Goal: Task Accomplishment & Management: Use online tool/utility

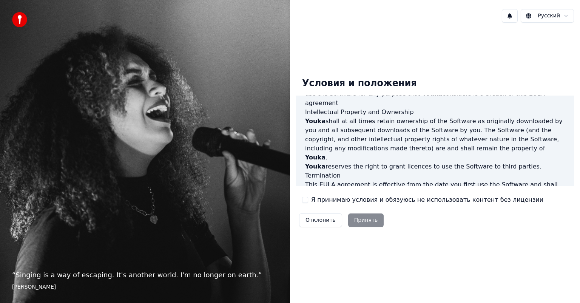
scroll to position [408, 0]
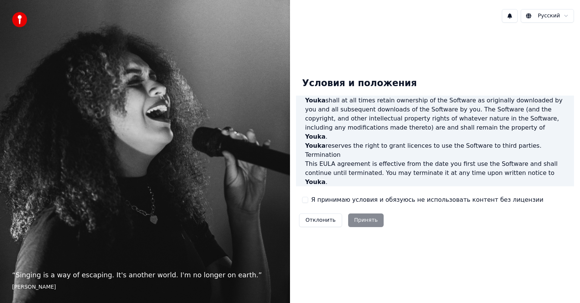
click at [304, 200] on button "Я принимаю условия и обязуюсь не использовать контент без лицензии" at bounding box center [305, 200] width 6 height 6
click at [355, 219] on button "Принять" at bounding box center [366, 220] width 36 height 14
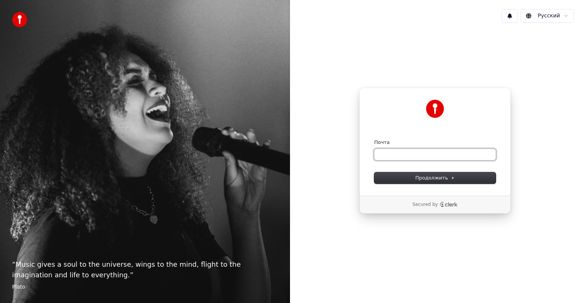
click at [450, 155] on input "Почта" at bounding box center [435, 154] width 122 height 11
click at [425, 178] on span "Продолжить" at bounding box center [436, 178] width 40 height 7
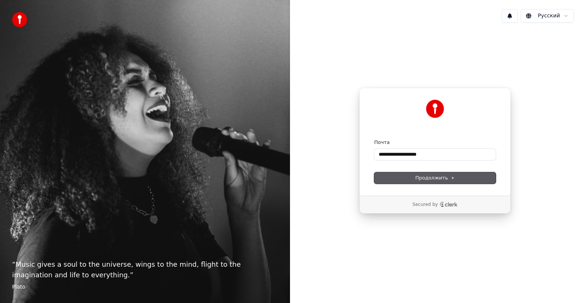
type input "**********"
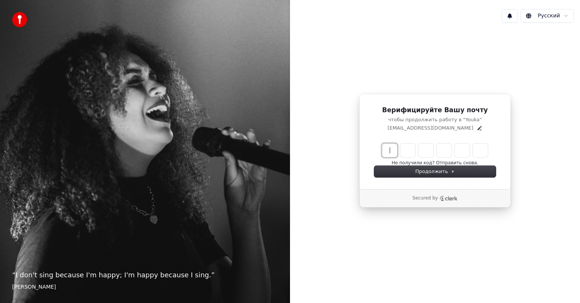
paste input "******"
type input "******"
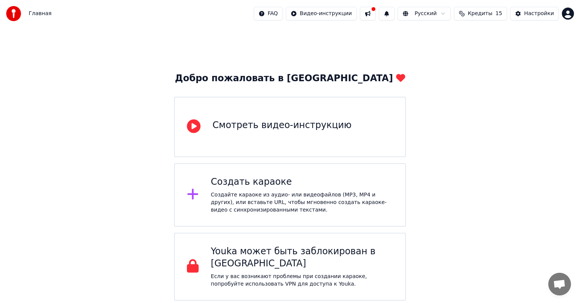
click at [308, 189] on div "Создать караоке Создайте караоке из аудио- или видеофайлов (MP3, MP4 и других),…" at bounding box center [302, 195] width 182 height 38
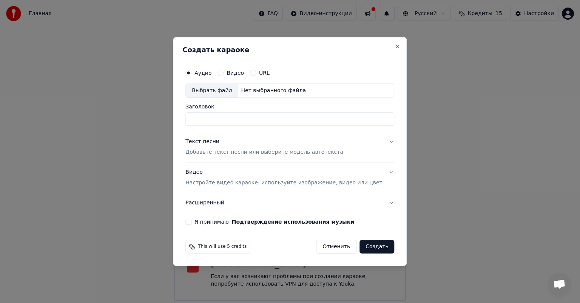
click at [265, 72] on div "URL" at bounding box center [260, 73] width 20 height 6
click at [256, 72] on button "URL" at bounding box center [253, 73] width 6 height 6
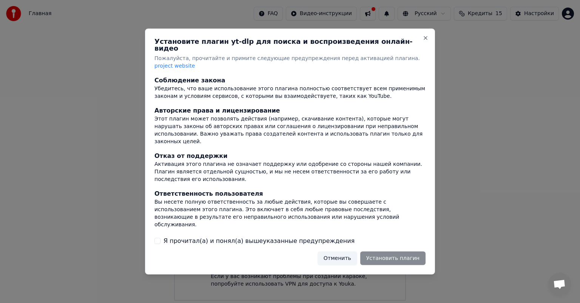
click at [241, 236] on label "Я прочитал(а) и понял(а) вышеуказанные предупреждения" at bounding box center [259, 240] width 191 height 9
click at [161, 238] on button "Я прочитал(а) и понял(а) вышеуказанные предупреждения" at bounding box center [158, 241] width 6 height 6
click at [399, 251] on button "Установить плагин" at bounding box center [392, 258] width 65 height 14
click at [425, 41] on button "Close" at bounding box center [426, 38] width 6 height 6
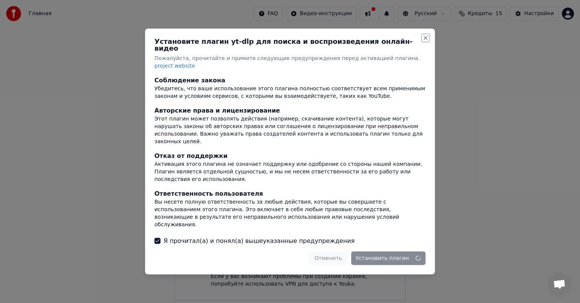
click at [425, 41] on button "Close" at bounding box center [426, 38] width 6 height 6
drag, startPoint x: 425, startPoint y: 47, endPoint x: 427, endPoint y: 43, distance: 4.2
click at [427, 41] on button "Close" at bounding box center [426, 38] width 6 height 6
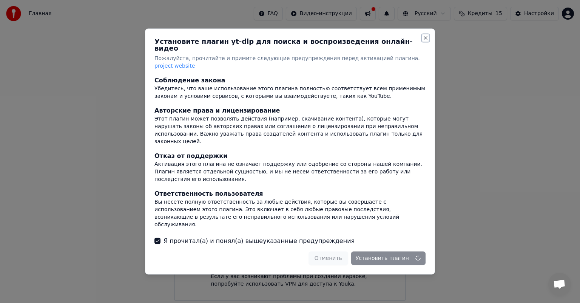
drag, startPoint x: 427, startPoint y: 43, endPoint x: 392, endPoint y: 91, distance: 58.7
click at [392, 91] on div "Установите плагин yt-dlp для поиска и воспроизведения онлайн-видео Пожалуйста, …" at bounding box center [290, 152] width 290 height 246
click at [393, 91] on div "Убедитесь, что ваше использование этого плагина полностью соответствует всем пр…" at bounding box center [290, 92] width 271 height 15
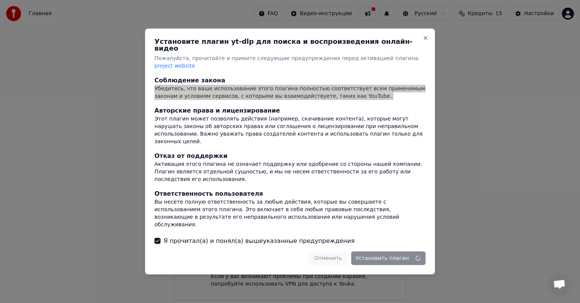
click at [393, 91] on div "Убедитесь, что ваше использование этого плагина полностью соответствует всем пр…" at bounding box center [290, 92] width 271 height 15
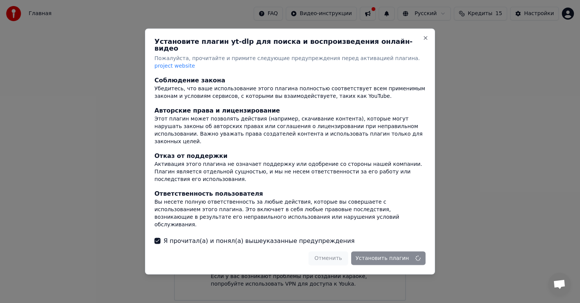
click at [341, 255] on div "Отменить Установить плагин" at bounding box center [367, 258] width 117 height 14
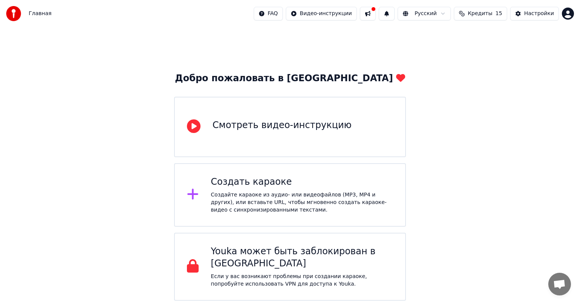
click at [364, 178] on div "Создать караоке" at bounding box center [302, 182] width 182 height 12
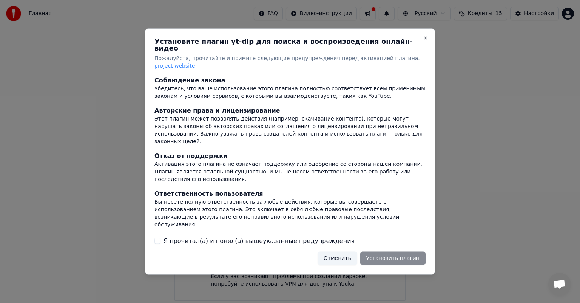
click at [161, 236] on div "Я прочитал(а) и понял(а) вышеуказанные предупреждения" at bounding box center [290, 240] width 271 height 9
click at [157, 238] on button "Я прочитал(а) и понял(а) вышеуказанные предупреждения" at bounding box center [158, 241] width 6 height 6
click at [341, 252] on button "Отменить" at bounding box center [338, 258] width 40 height 14
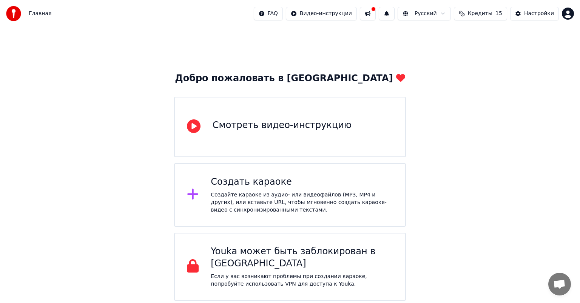
click at [354, 204] on div "Создайте караоке из аудио- или видеофайлов (MP3, MP4 и других), или вставьте UR…" at bounding box center [302, 202] width 182 height 23
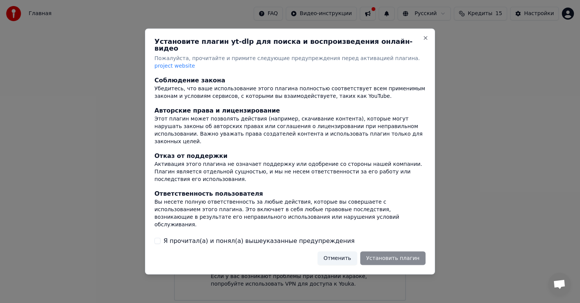
click at [158, 236] on div "Я прочитал(а) и понял(а) вышеуказанные предупреждения" at bounding box center [290, 240] width 271 height 9
click at [158, 238] on button "Я прочитал(а) и понял(а) вышеуказанные предупреждения" at bounding box center [158, 241] width 6 height 6
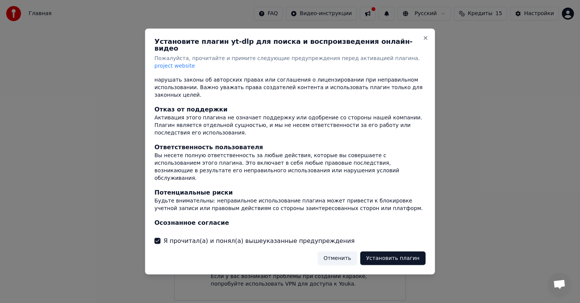
click at [195, 63] on span "project website" at bounding box center [175, 66] width 40 height 6
click at [384, 251] on button "Установить плагин" at bounding box center [392, 258] width 65 height 14
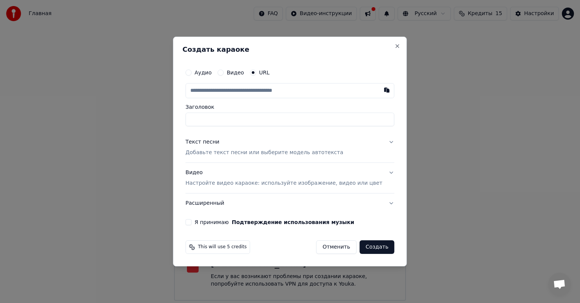
click at [244, 73] on label "Видео" at bounding box center [235, 72] width 17 height 5
click at [224, 73] on button "Видео" at bounding box center [221, 73] width 6 height 6
type button "video"
click at [264, 71] on div "URL" at bounding box center [260, 73] width 20 height 6
click at [256, 73] on button "URL" at bounding box center [253, 73] width 6 height 6
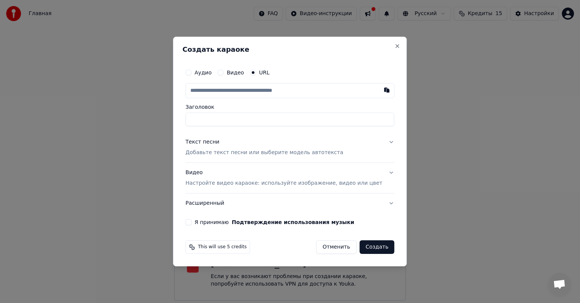
click at [255, 73] on icon "button" at bounding box center [253, 72] width 3 height 3
click at [239, 72] on label "Видео" at bounding box center [235, 72] width 17 height 5
click at [224, 72] on button "video" at bounding box center [221, 73] width 6 height 6
click at [264, 76] on div "Аудио Видео URL" at bounding box center [289, 72] width 209 height 15
click at [256, 74] on button "URL" at bounding box center [253, 73] width 6 height 6
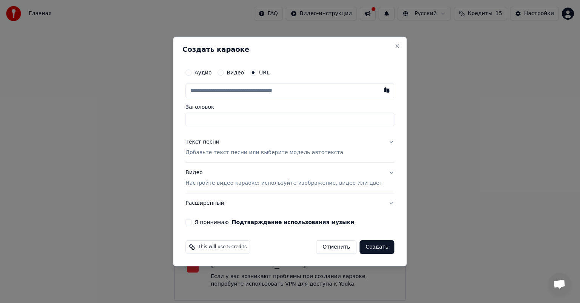
type button "url"
click at [263, 91] on input "text" at bounding box center [289, 90] width 209 height 15
paste input "**********"
type input "**********"
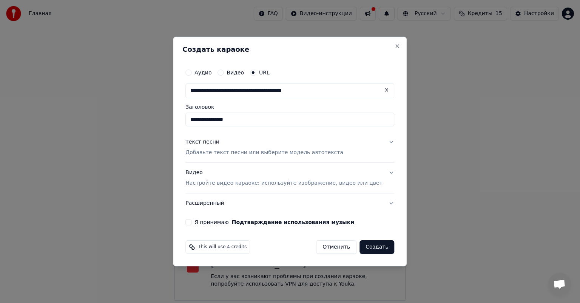
type input "**********"
click at [206, 221] on label "Я принимаю Подтверждение использования музыки" at bounding box center [275, 221] width 160 height 5
click at [192, 221] on button "Я принимаю Подтверждение использования музыки" at bounding box center [188, 222] width 6 height 6
click at [381, 172] on button "Видео Настройте видео караоке: используйте изображение, видео или цвет" at bounding box center [289, 178] width 209 height 30
type input "**********"
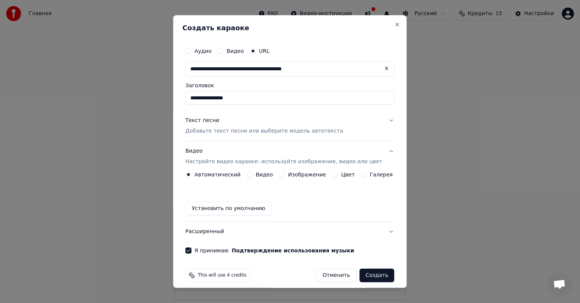
click at [381, 117] on button "Текст песни Добавьте текст песни или выберите модель автотекста" at bounding box center [289, 126] width 209 height 30
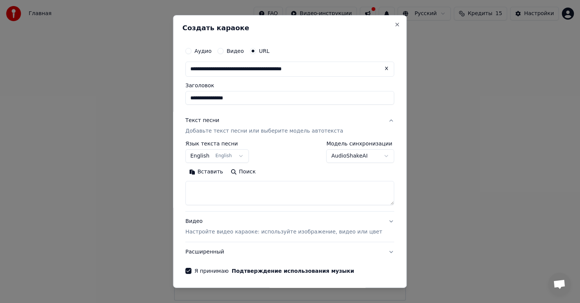
click at [357, 152] on body "**********" at bounding box center [290, 150] width 580 height 301
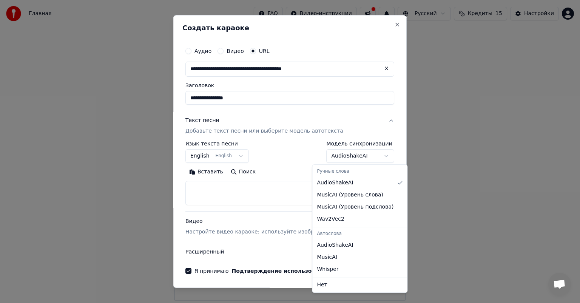
click at [357, 152] on body "**********" at bounding box center [290, 150] width 580 height 301
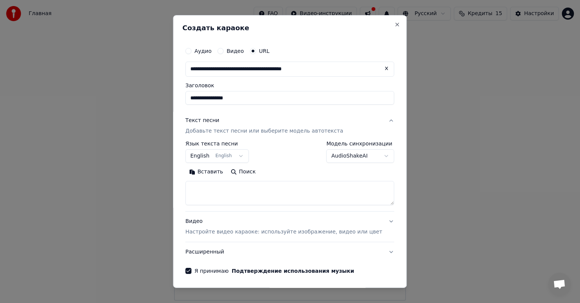
click at [357, 152] on body "**********" at bounding box center [290, 150] width 580 height 301
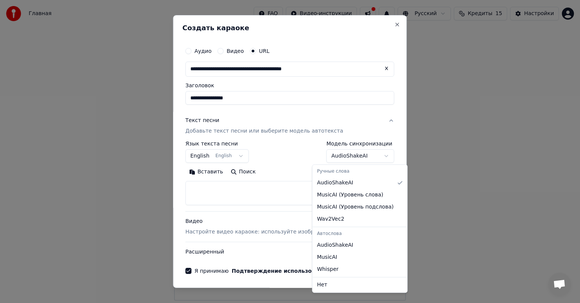
select select "**********"
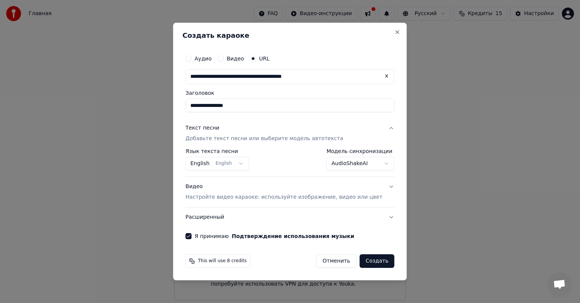
click at [377, 219] on button "Расширенный" at bounding box center [289, 217] width 209 height 20
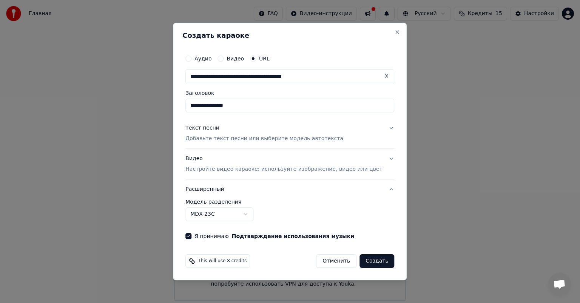
click at [258, 211] on body "**********" at bounding box center [290, 150] width 580 height 301
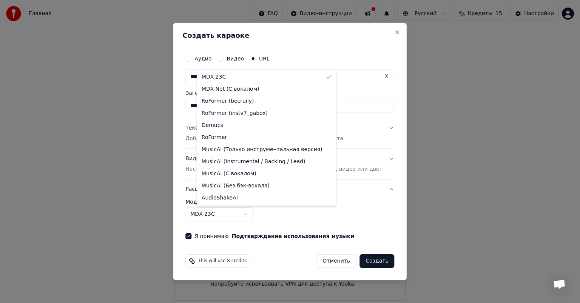
click at [258, 211] on body "**********" at bounding box center [290, 150] width 580 height 301
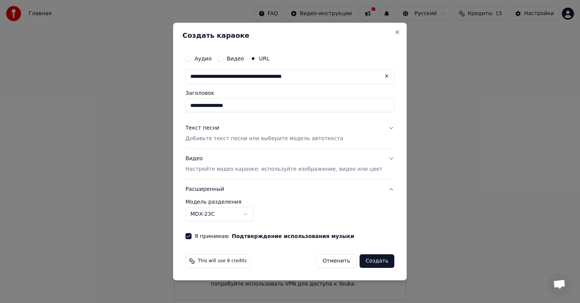
click at [380, 258] on button "Создать" at bounding box center [377, 261] width 35 height 14
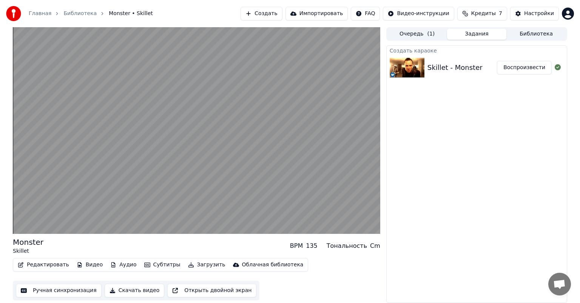
click at [185, 284] on button "Открыть двойной экран" at bounding box center [211, 291] width 89 height 14
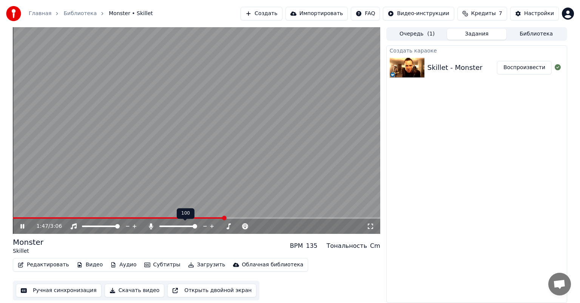
click at [197, 228] on span at bounding box center [195, 226] width 5 height 5
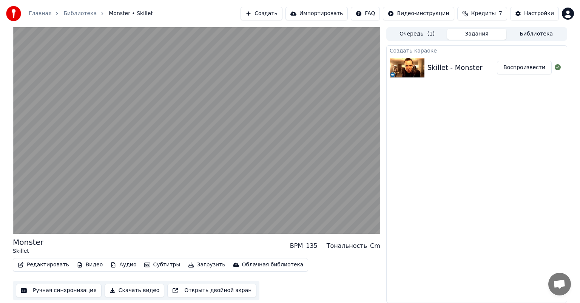
click at [215, 293] on button "Открыть двойной экран" at bounding box center [211, 291] width 89 height 14
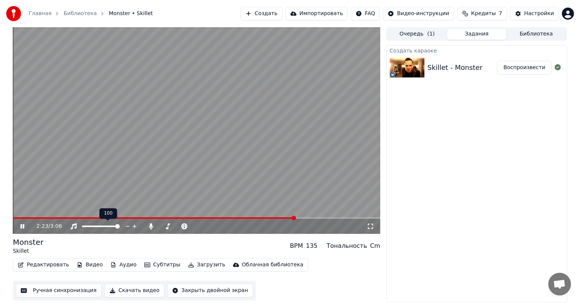
click at [128, 226] on icon at bounding box center [127, 227] width 7 height 8
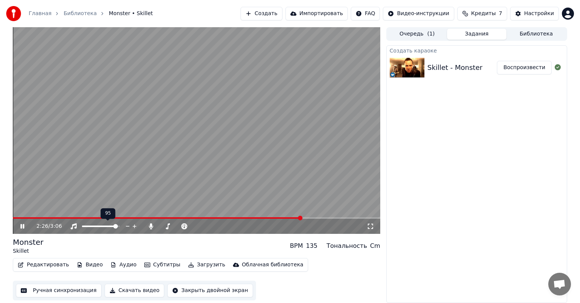
click at [134, 225] on icon at bounding box center [134, 227] width 7 height 8
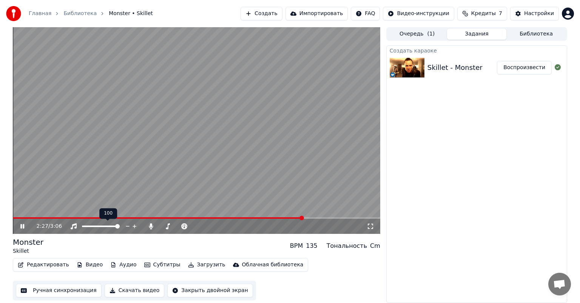
click at [134, 225] on icon at bounding box center [134, 227] width 7 height 8
click at [205, 228] on icon at bounding box center [205, 227] width 7 height 8
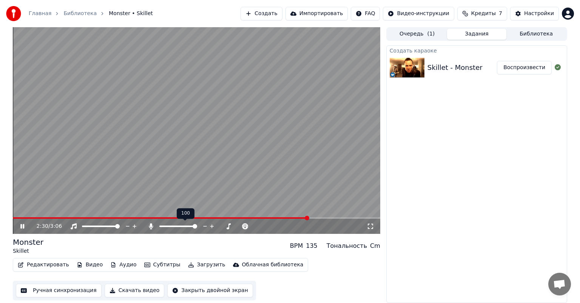
click at [205, 228] on icon at bounding box center [205, 227] width 7 height 8
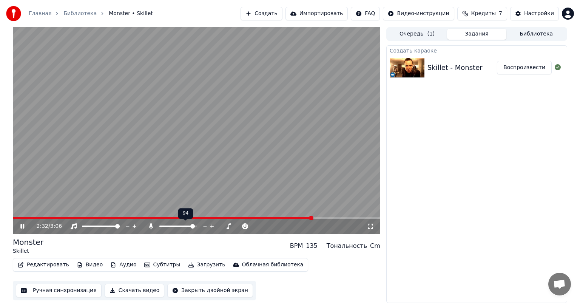
click at [205, 228] on icon at bounding box center [205, 227] width 7 height 8
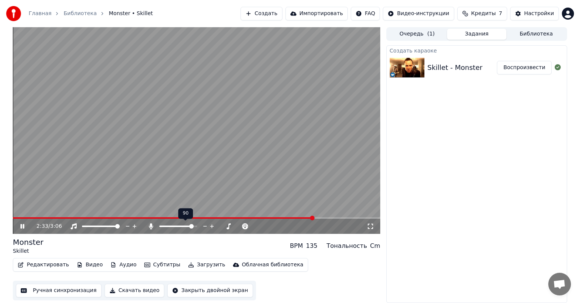
click at [205, 228] on icon at bounding box center [205, 227] width 7 height 8
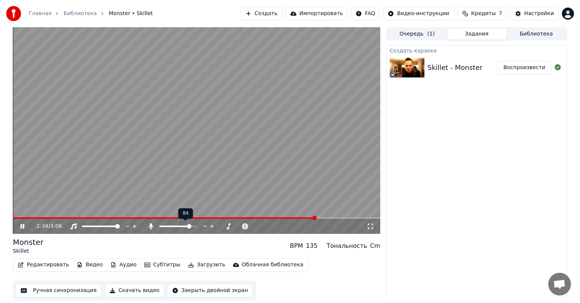
click at [205, 228] on icon at bounding box center [205, 227] width 7 height 8
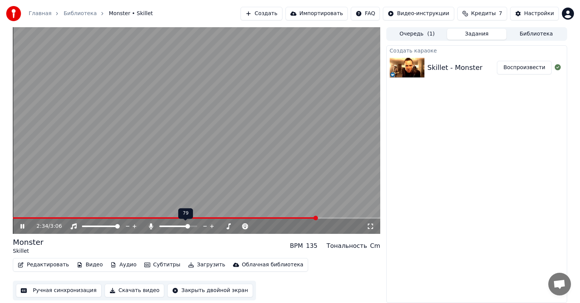
click at [205, 228] on icon at bounding box center [205, 227] width 7 height 8
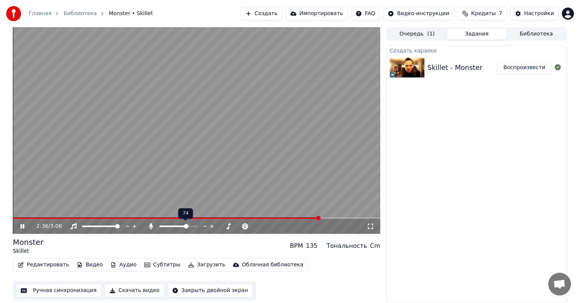
click at [205, 228] on icon at bounding box center [205, 227] width 7 height 8
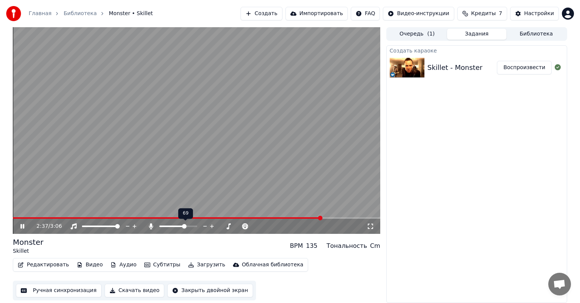
click at [205, 228] on icon at bounding box center [205, 227] width 7 height 8
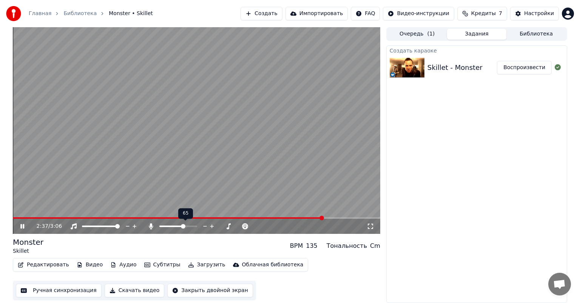
click at [205, 228] on icon at bounding box center [205, 227] width 7 height 8
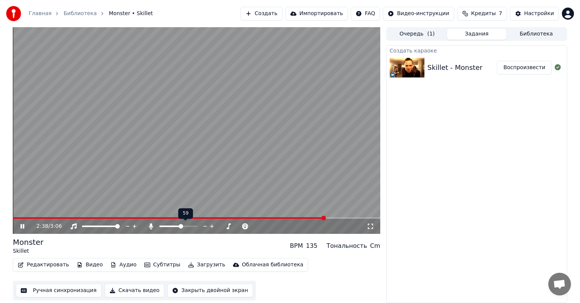
click at [205, 228] on icon at bounding box center [205, 227] width 7 height 8
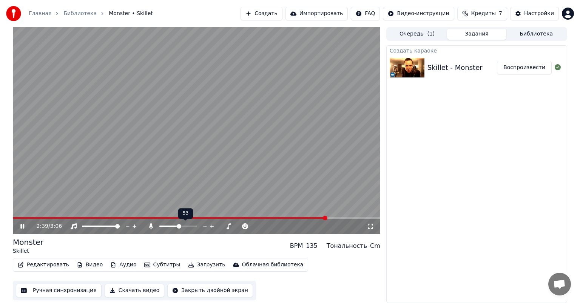
click at [205, 228] on icon at bounding box center [205, 227] width 7 height 8
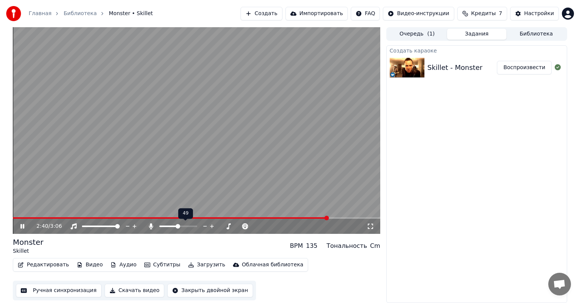
click at [205, 228] on icon at bounding box center [205, 227] width 7 height 8
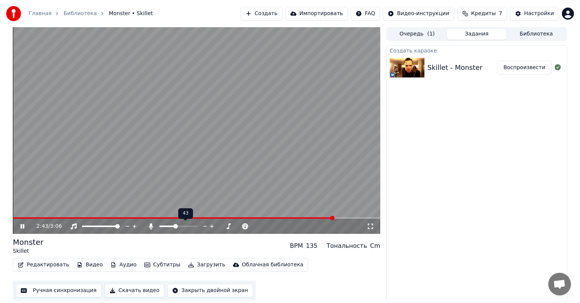
click at [205, 228] on icon at bounding box center [205, 227] width 7 height 8
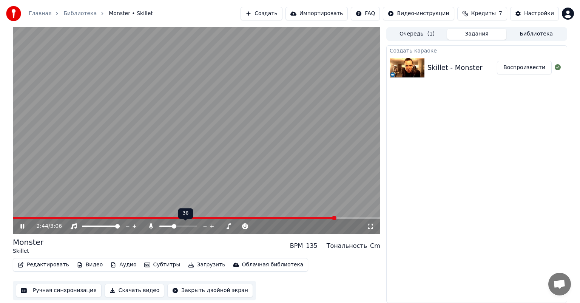
click at [205, 228] on icon at bounding box center [205, 227] width 7 height 8
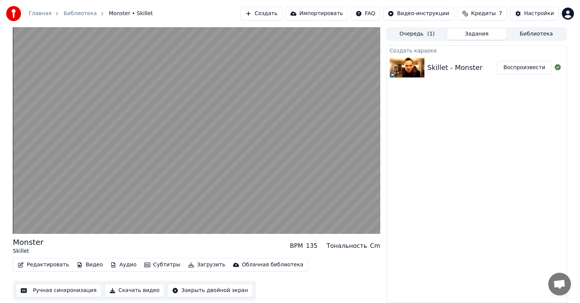
click at [298, 260] on div "Редактировать Видео Аудио Субтитры Загрузить Облачная библиотека Ручная синхрон…" at bounding box center [197, 279] width 368 height 42
click at [124, 293] on button "Скачать видео" at bounding box center [135, 291] width 60 height 14
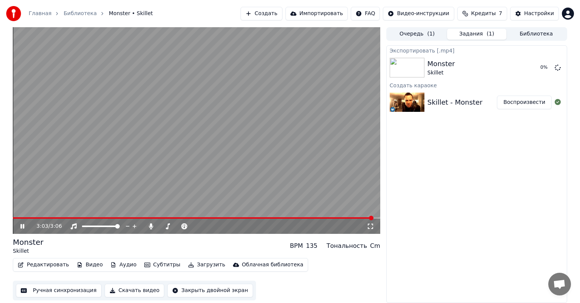
click at [186, 294] on button "Закрыть двойной экран" at bounding box center [209, 291] width 85 height 14
click at [18, 224] on div "3:05 / 3:06" at bounding box center [197, 227] width 362 height 8
click at [495, 18] on button "Кредиты 7" at bounding box center [482, 14] width 50 height 14
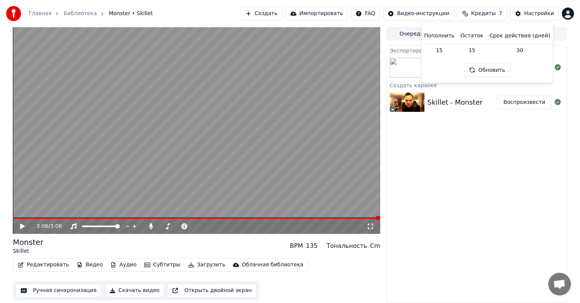
click at [485, 71] on button "Обновить" at bounding box center [488, 70] width 46 height 14
click at [514, 42] on th "Срок действия (дней)" at bounding box center [520, 35] width 67 height 15
click at [508, 40] on th "Срок действия (дней)" at bounding box center [520, 35] width 67 height 15
click at [467, 170] on div "Экспортировать [.mp4] Monster Skillet Показать Создать караоке Skillet - Monste…" at bounding box center [476, 174] width 181 height 258
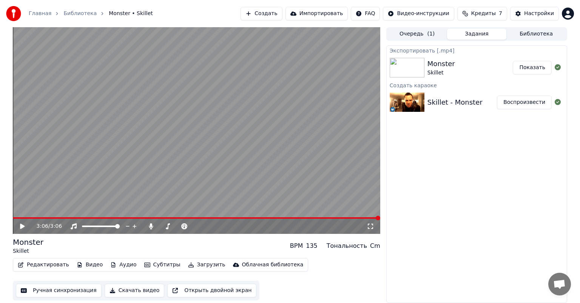
click at [533, 67] on button "Показать" at bounding box center [532, 68] width 39 height 14
